Goal: Task Accomplishment & Management: Manage account settings

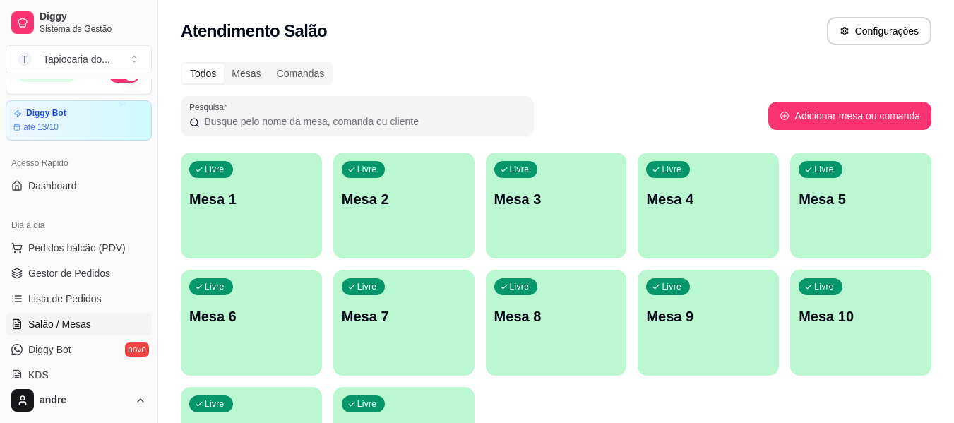
scroll to position [212, 0]
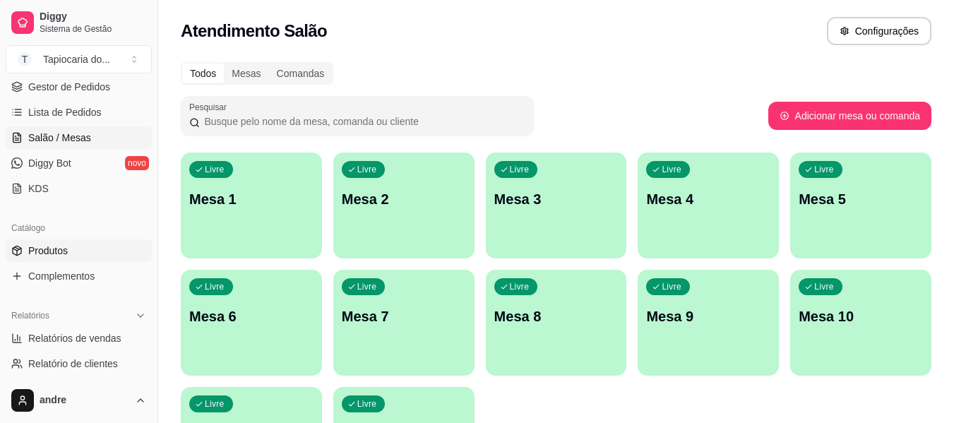
click at [76, 244] on link "Produtos" at bounding box center [79, 250] width 146 height 23
click at [65, 248] on span "Produtos" at bounding box center [48, 251] width 40 height 14
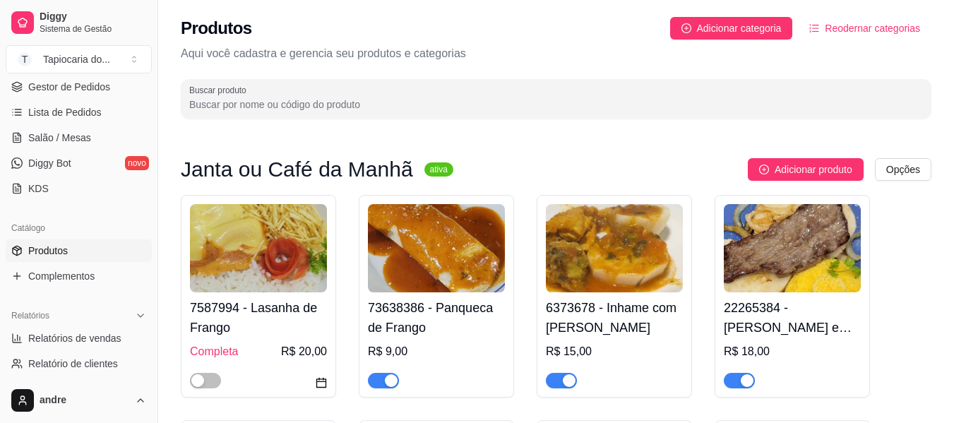
drag, startPoint x: 367, startPoint y: 86, endPoint x: 380, endPoint y: 95, distance: 16.3
click at [376, 95] on div at bounding box center [556, 99] width 734 height 28
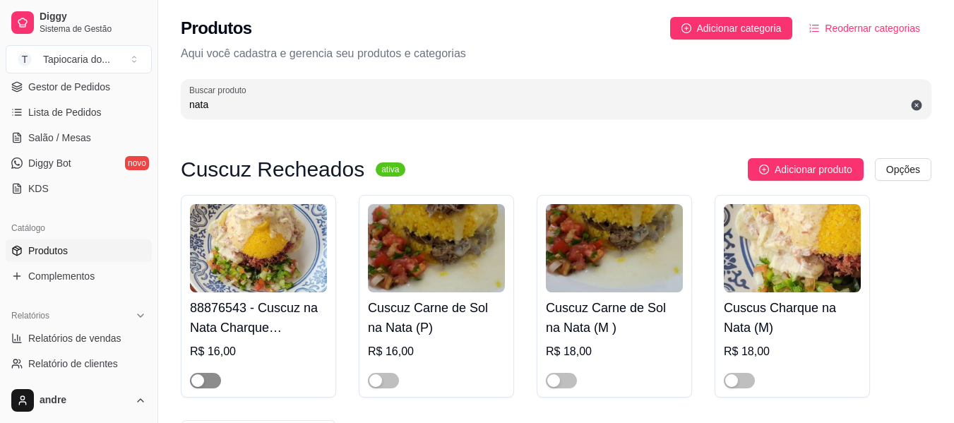
type input "nata"
drag, startPoint x: 210, startPoint y: 379, endPoint x: 403, endPoint y: 366, distance: 192.6
click at [209, 379] on span "button" at bounding box center [205, 381] width 31 height 16
click at [398, 379] on span "button" at bounding box center [383, 381] width 31 height 16
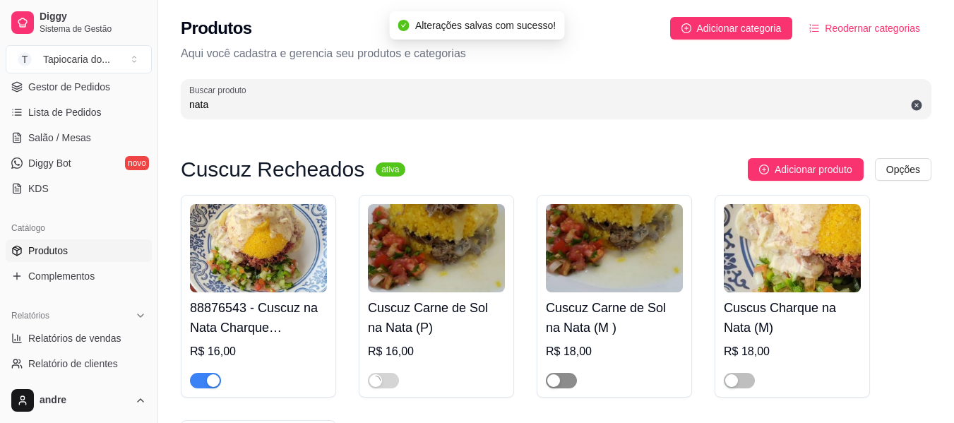
click at [562, 383] on button "button" at bounding box center [561, 381] width 31 height 16
click at [756, 376] on div at bounding box center [792, 374] width 137 height 28
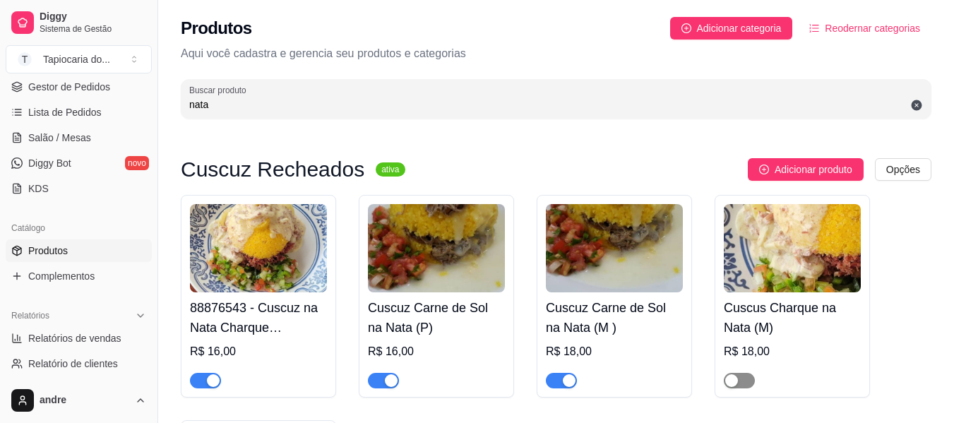
click at [747, 379] on span "button" at bounding box center [739, 381] width 31 height 16
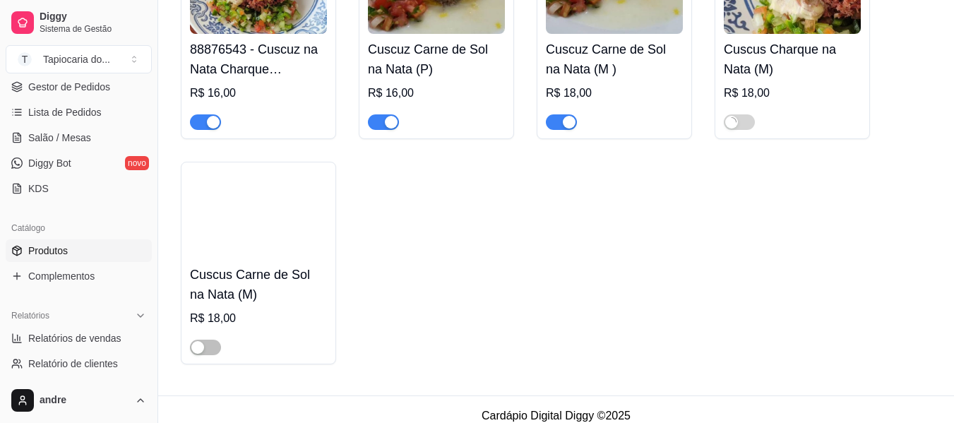
scroll to position [273, 0]
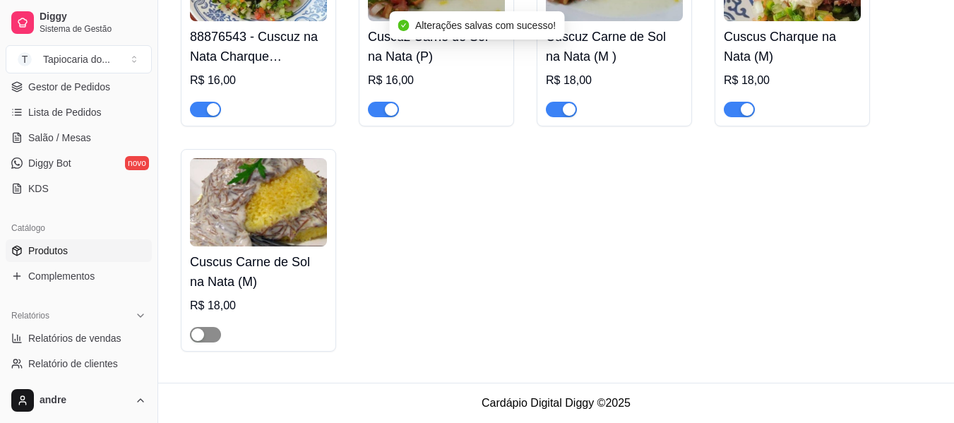
click at [215, 335] on span "button" at bounding box center [205, 335] width 31 height 16
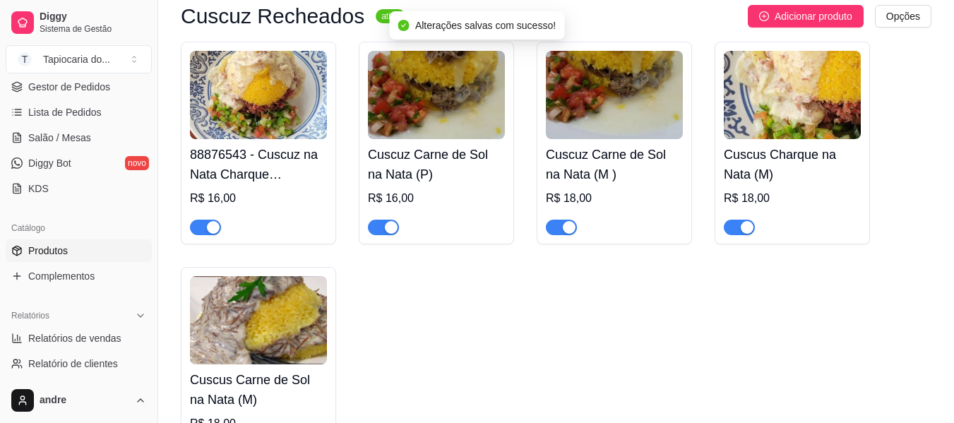
scroll to position [141, 0]
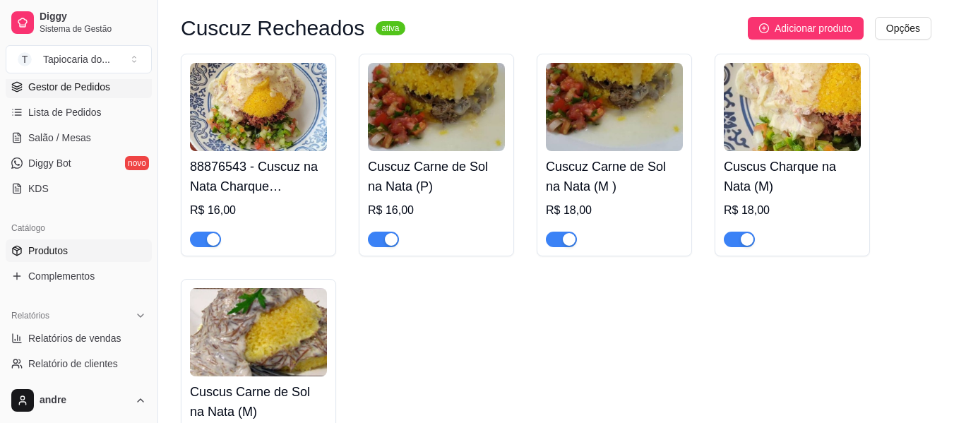
click at [97, 87] on span "Gestor de Pedidos" at bounding box center [69, 87] width 82 height 14
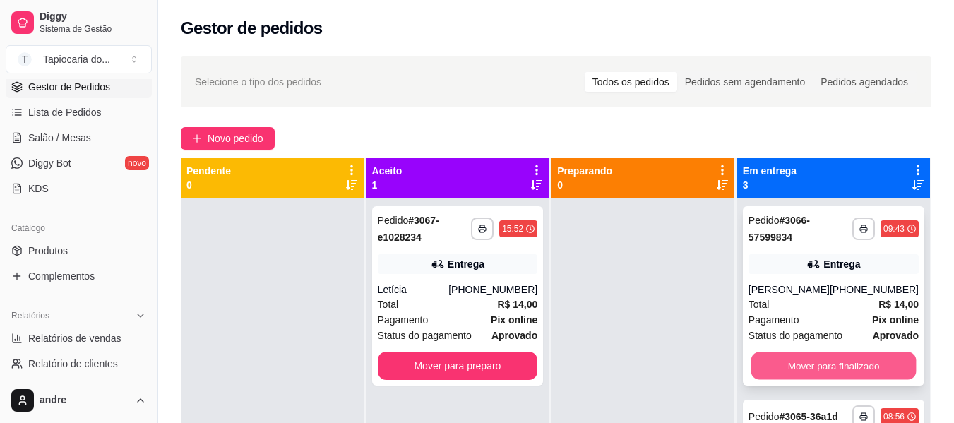
click at [812, 362] on button "Mover para finalizado" at bounding box center [833, 366] width 165 height 28
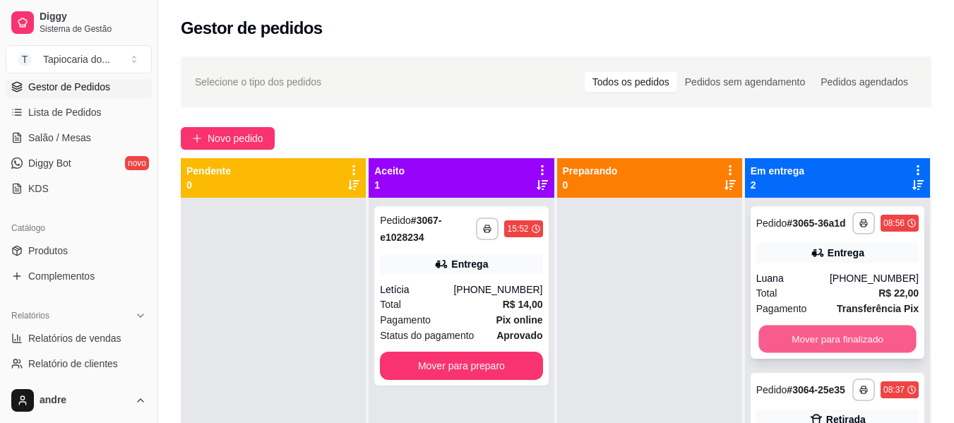
click at [810, 345] on button "Mover para finalizado" at bounding box center [838, 340] width 158 height 28
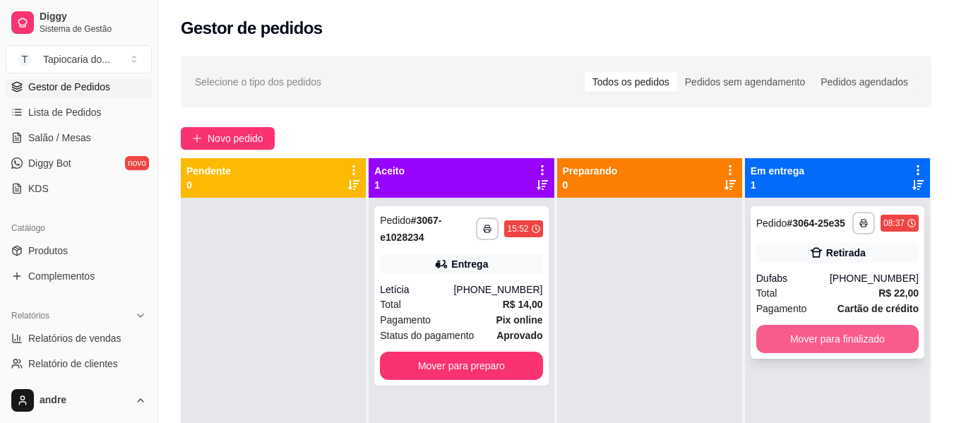
click at [819, 338] on button "Mover para finalizado" at bounding box center [837, 339] width 162 height 28
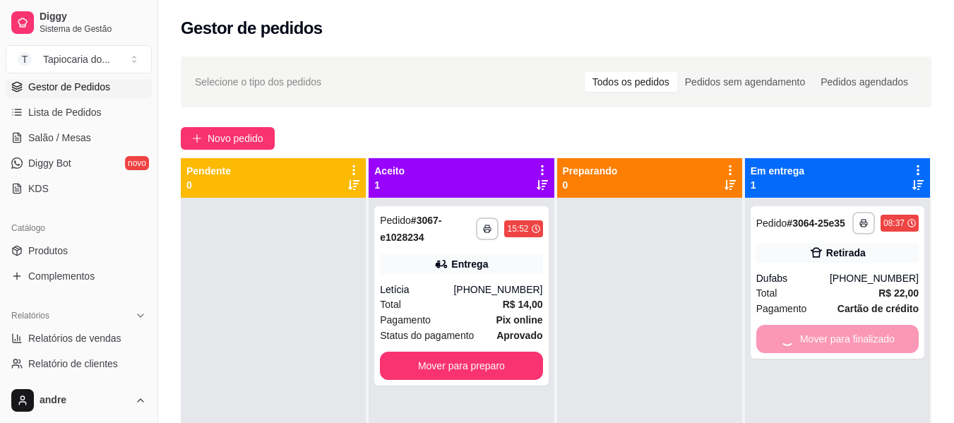
click at [463, 366] on button "Mover para preparo" at bounding box center [461, 366] width 162 height 28
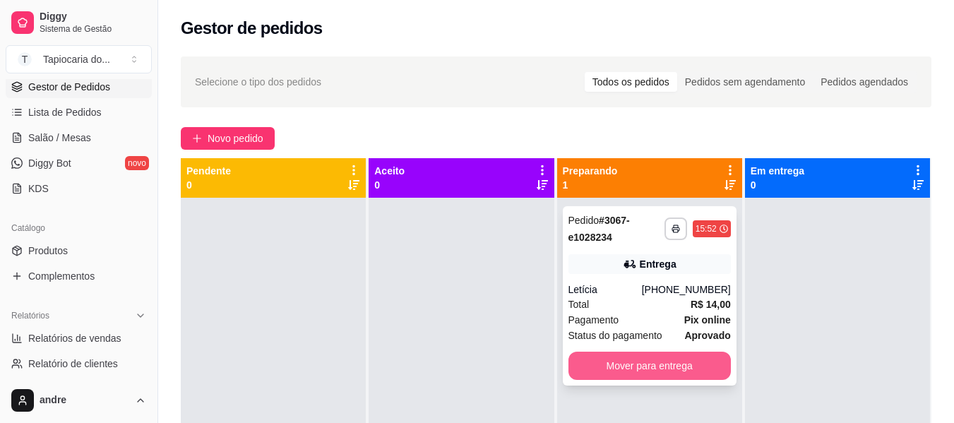
click at [668, 376] on button "Mover para entrega" at bounding box center [650, 366] width 162 height 28
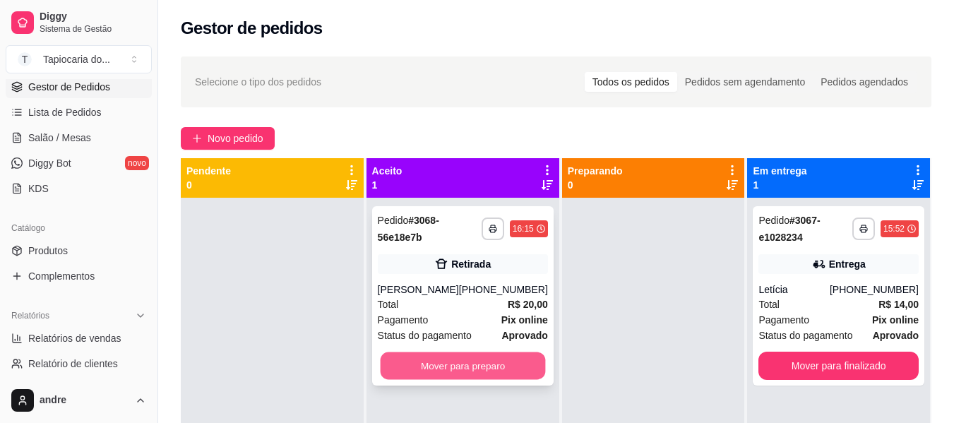
click at [436, 370] on button "Mover para preparo" at bounding box center [462, 366] width 165 height 28
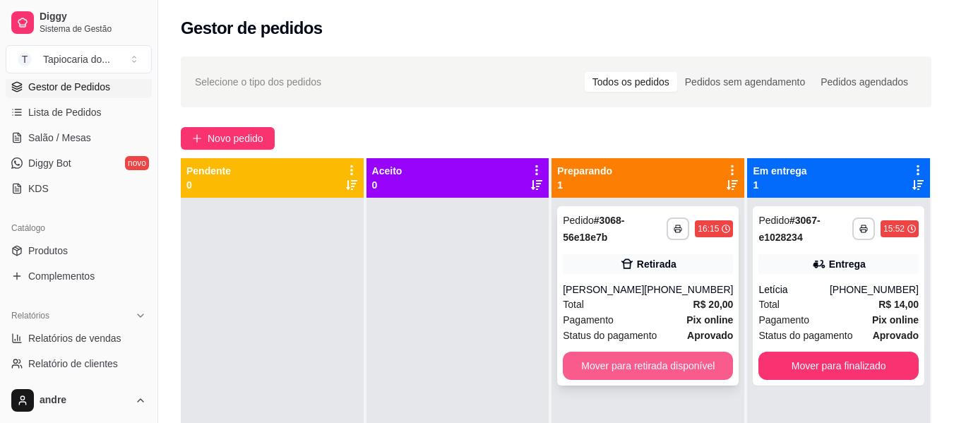
click at [605, 372] on button "Mover para retirada disponível" at bounding box center [648, 366] width 170 height 28
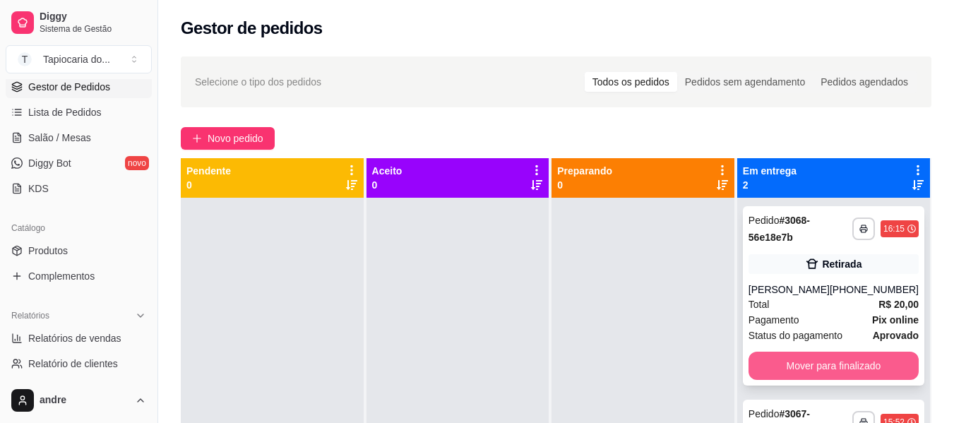
click at [850, 374] on button "Mover para finalizado" at bounding box center [834, 366] width 170 height 28
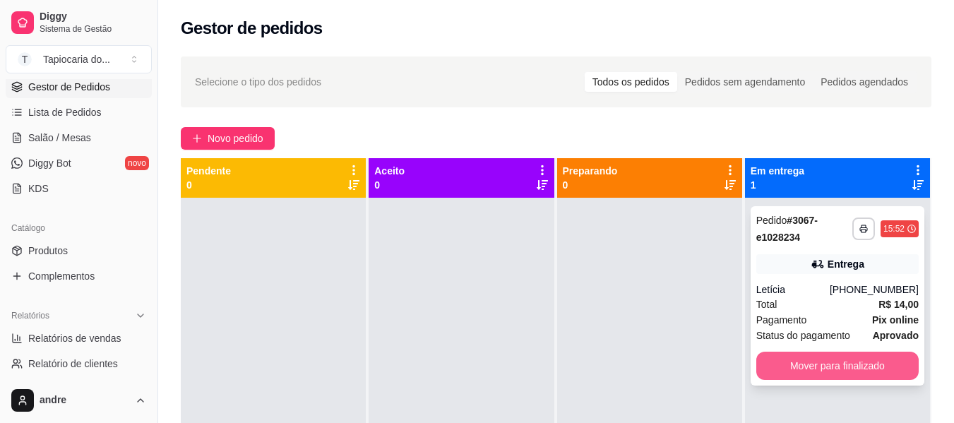
click at [848, 371] on button "Mover para finalizado" at bounding box center [837, 366] width 162 height 28
